Goal: Task Accomplishment & Management: Manage account settings

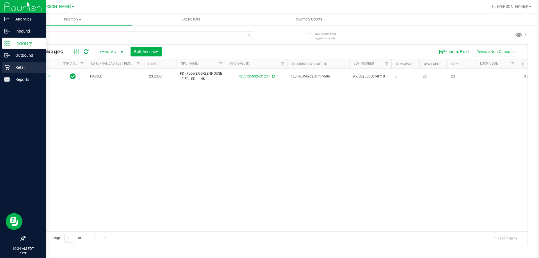
click at [8, 73] on div "Retail" at bounding box center [24, 67] width 44 height 11
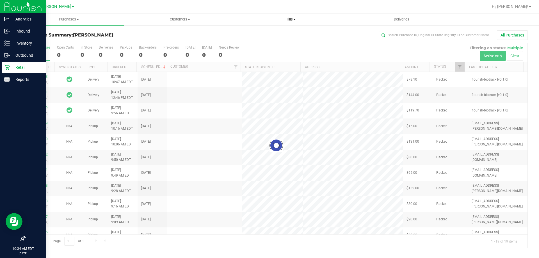
click at [294, 20] on span at bounding box center [294, 19] width 2 height 1
click at [295, 19] on span at bounding box center [294, 19] width 2 height 1
click at [291, 20] on span "Tills" at bounding box center [290, 19] width 111 height 5
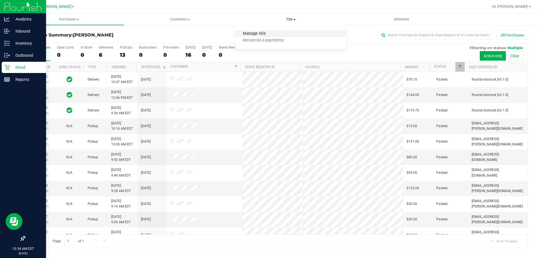
click at [262, 33] on span "Manage tills" at bounding box center [254, 33] width 38 height 5
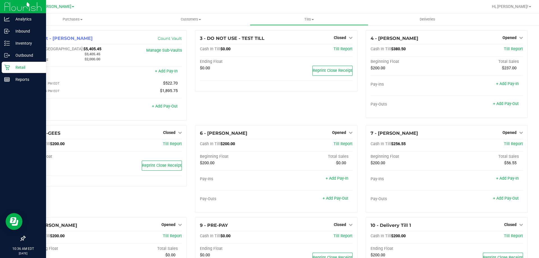
click at [5, 69] on icon at bounding box center [7, 68] width 6 height 6
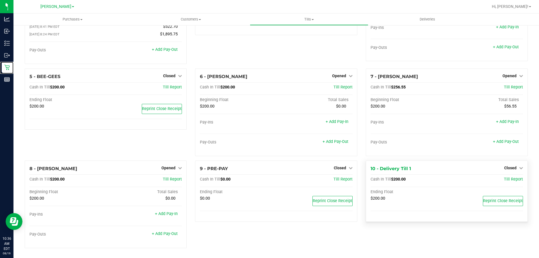
scroll to position [58, 0]
click at [506, 167] on span "Closed" at bounding box center [510, 167] width 12 height 4
click at [503, 179] on link "Open Till" at bounding box center [510, 179] width 15 height 4
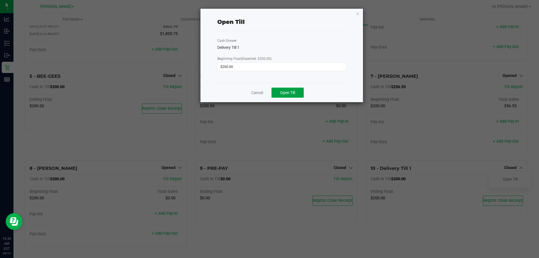
click at [276, 91] on button "Open Till" at bounding box center [287, 93] width 32 height 10
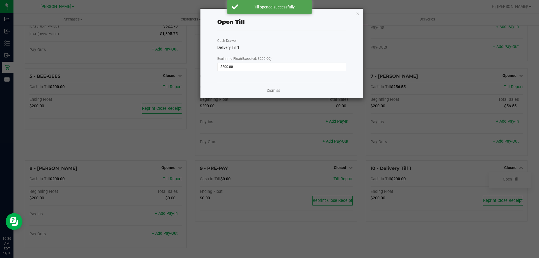
click at [272, 88] on link "Dismiss" at bounding box center [273, 91] width 13 height 6
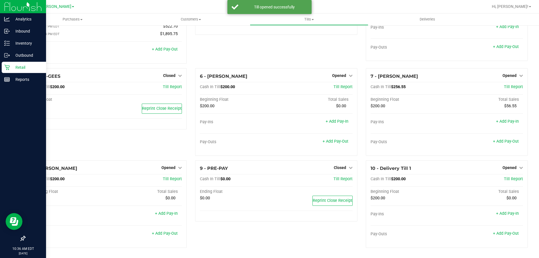
click at [19, 68] on p "Retail" at bounding box center [27, 67] width 34 height 7
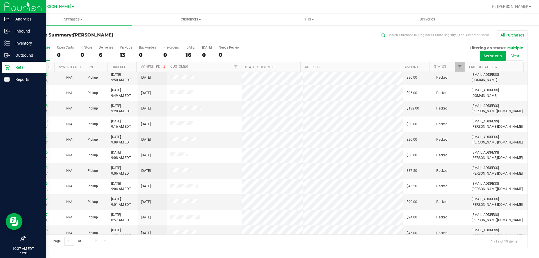
scroll to position [98, 0]
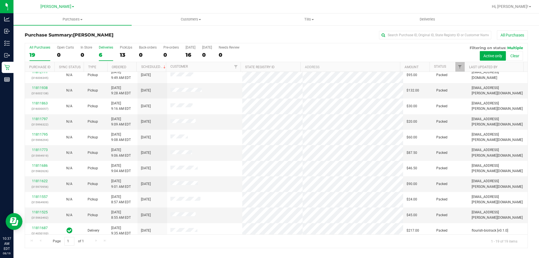
click at [102, 50] on label "Deliveries 6" at bounding box center [106, 52] width 14 height 15
click at [0, 0] on input "Deliveries 6" at bounding box center [0, 0] width 0 height 0
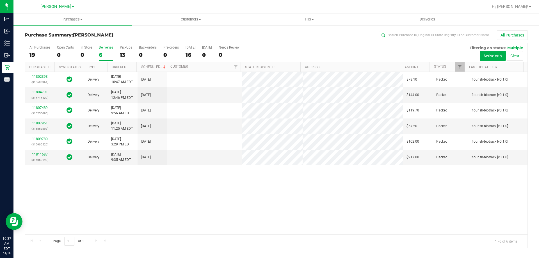
scroll to position [0, 0]
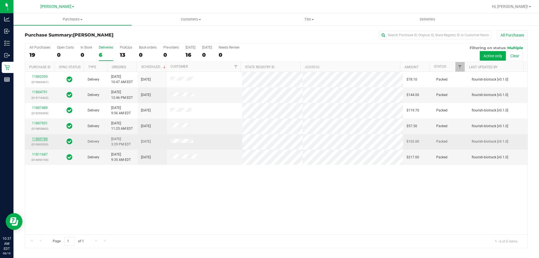
click at [47, 140] on link "11809780" at bounding box center [40, 139] width 16 height 4
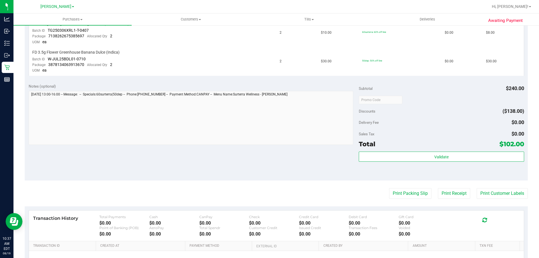
scroll to position [226, 0]
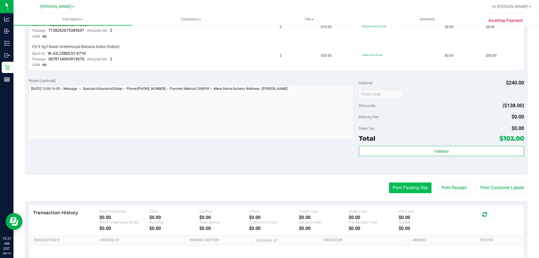
click at [410, 185] on button "Print Packing Slip" at bounding box center [410, 187] width 42 height 11
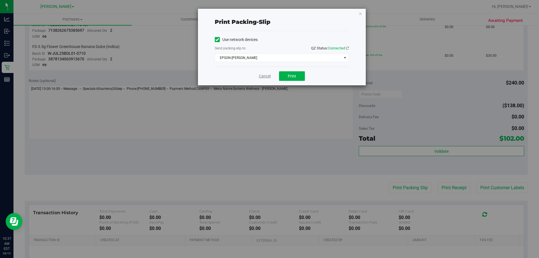
click at [263, 74] on link "Cancel" at bounding box center [265, 76] width 12 height 6
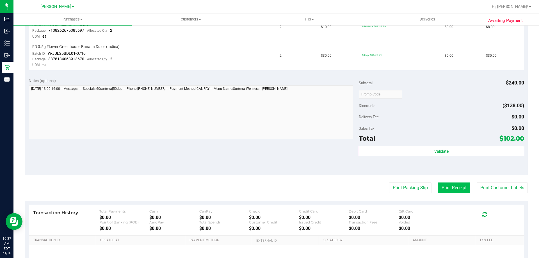
click at [450, 191] on button "Print Receipt" at bounding box center [454, 187] width 32 height 11
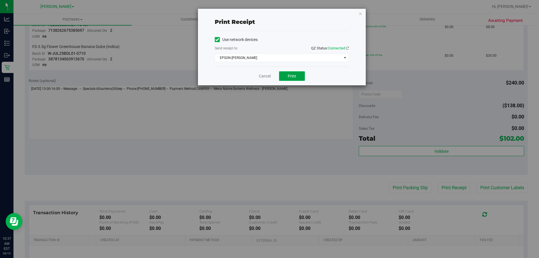
click at [301, 77] on button "Print" at bounding box center [292, 76] width 26 height 10
click at [249, 56] on span "EPSON-[PERSON_NAME]" at bounding box center [278, 58] width 127 height 8
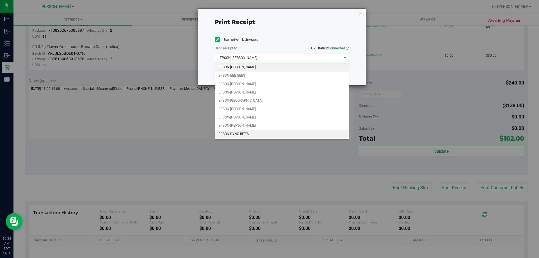
click at [250, 132] on li "EPSON-DYNO BITES" at bounding box center [282, 134] width 134 height 8
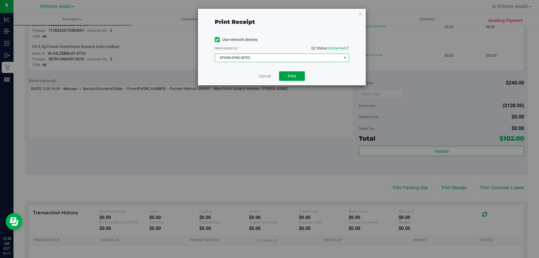
click at [296, 74] on span "Print" at bounding box center [292, 76] width 8 height 4
click at [264, 74] on link "Cancel" at bounding box center [265, 76] width 12 height 6
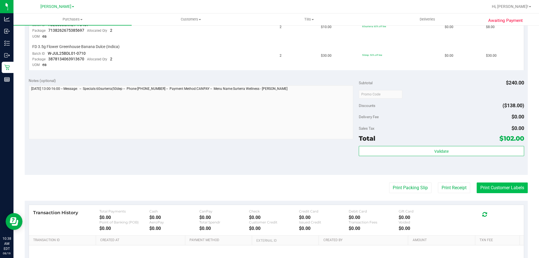
click at [488, 189] on button "Print Customer Labels" at bounding box center [502, 187] width 51 height 11
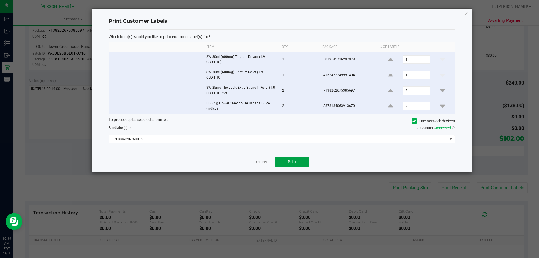
click at [291, 163] on span "Print" at bounding box center [292, 161] width 8 height 4
click at [264, 163] on link "Dismiss" at bounding box center [261, 162] width 12 height 5
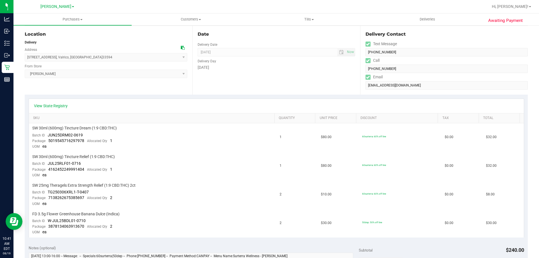
scroll to position [57, 0]
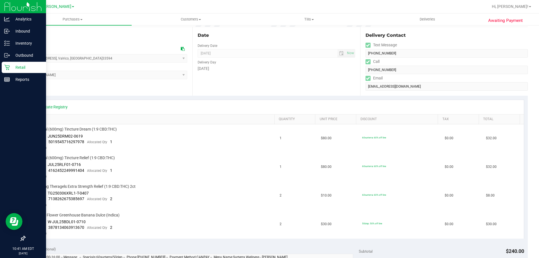
click at [14, 65] on p "Retail" at bounding box center [27, 67] width 34 height 7
